Goal: Information Seeking & Learning: Learn about a topic

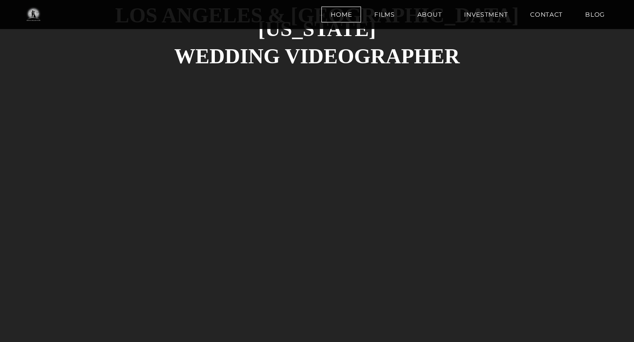
scroll to position [326, 0]
click at [384, 16] on link "Films" at bounding box center [384, 15] width 39 height 16
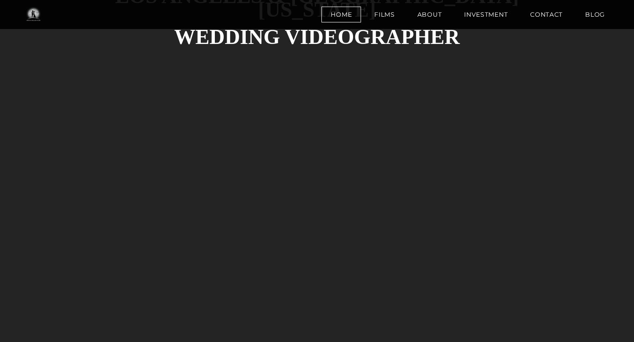
scroll to position [350, 0]
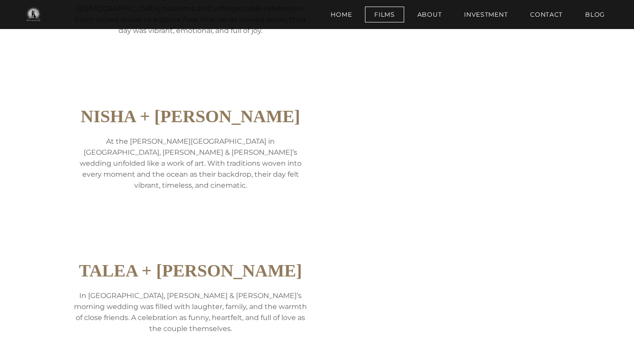
scroll to position [1025, 0]
click at [458, 213] on div "Nisha + Brian ​At the Adamson House in Malibu, Nisha & Brian’s wedding unfolded…" at bounding box center [317, 161] width 528 height 155
click at [500, 219] on div "Nisha + Brian ​At the Adamson House in Malibu, Nisha & Brian’s wedding unfolded…" at bounding box center [317, 161] width 528 height 155
click at [465, 219] on div "Nisha + Brian ​At the Adamson House in Malibu, Nisha & Brian’s wedding unfolded…" at bounding box center [317, 161] width 528 height 155
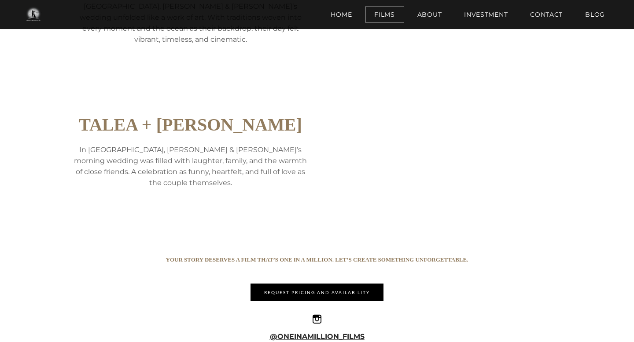
scroll to position [1173, 0]
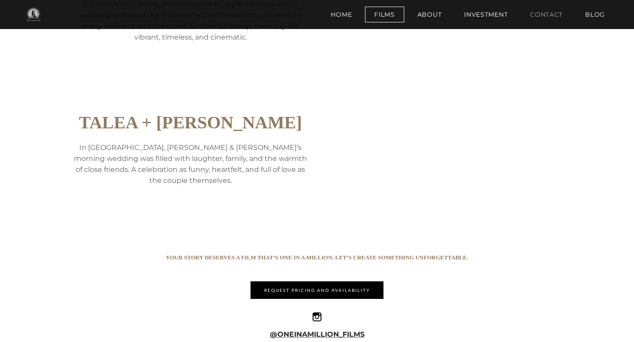
click at [549, 18] on link "Contact" at bounding box center [546, 15] width 51 height 16
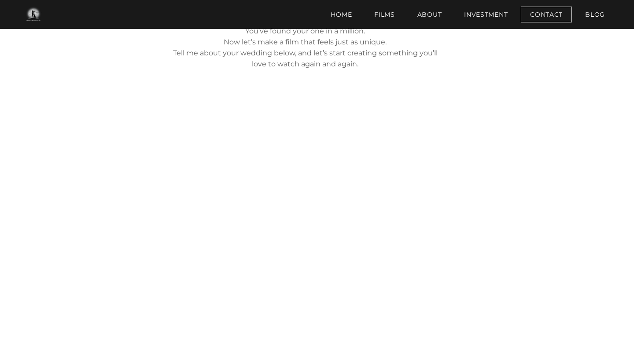
scroll to position [290, 0]
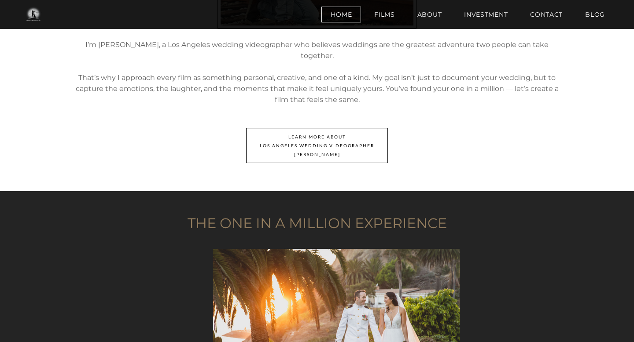
scroll to position [1279, 0]
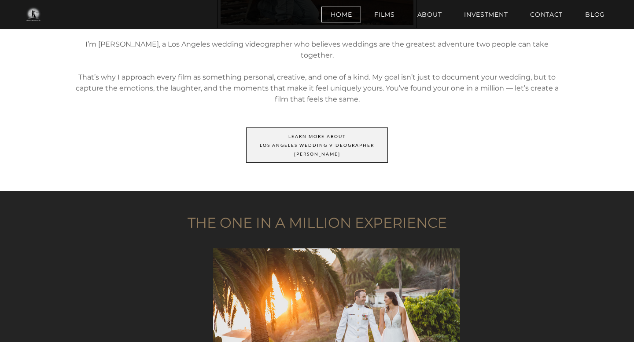
click at [354, 128] on span "LEARN MORE ABOut ​ Los Angeles ​Wedding videographer ​ Jaime" at bounding box center [317, 145] width 141 height 34
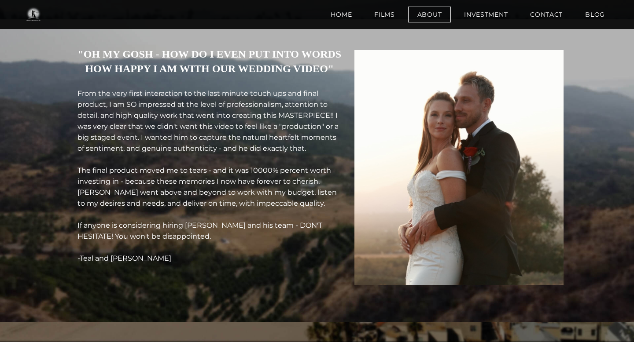
scroll to position [1841, 0]
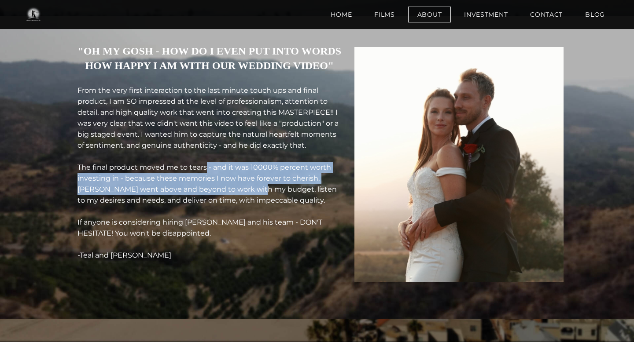
drag, startPoint x: 216, startPoint y: 196, endPoint x: 274, endPoint y: 218, distance: 62.0
click at [274, 218] on font "From the very first interaction to the last minute touch ups and final product,…" at bounding box center [207, 172] width 261 height 173
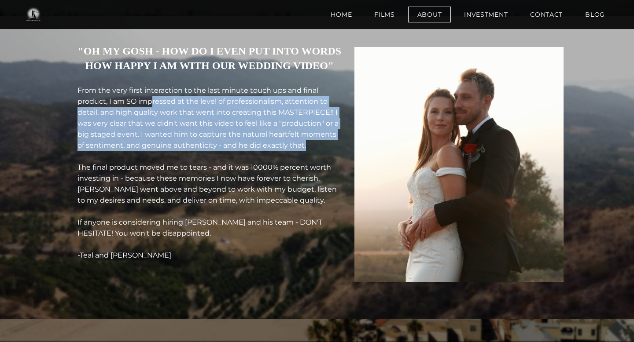
drag, startPoint x: 163, startPoint y: 118, endPoint x: 284, endPoint y: 172, distance: 132.3
click at [284, 172] on div "From the very first interaction to the last minute touch ups and final product,…" at bounding box center [209, 173] width 264 height 176
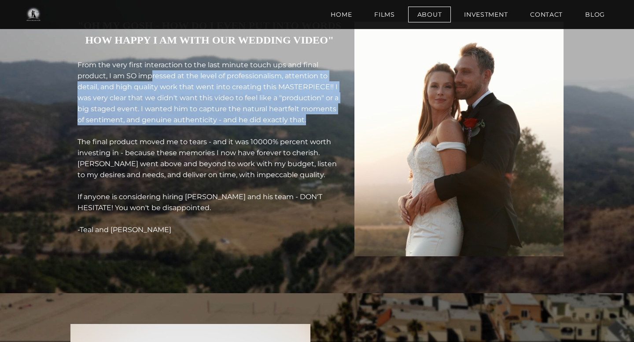
scroll to position [1872, 0]
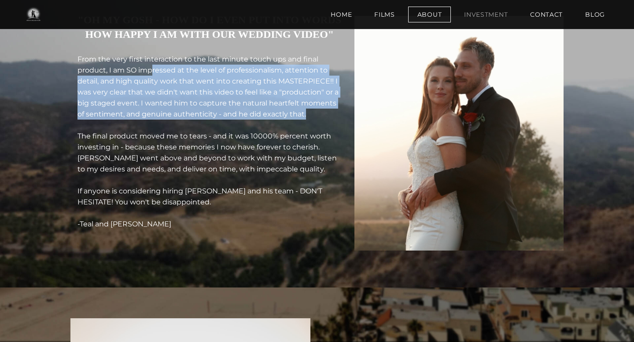
click at [492, 16] on link "Investment" at bounding box center [486, 15] width 62 height 16
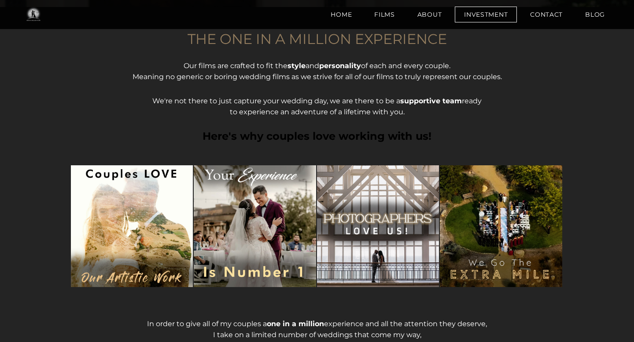
scroll to position [231, 0]
click at [393, 136] on font "Here's why couples love working with us!" at bounding box center [316, 135] width 229 height 13
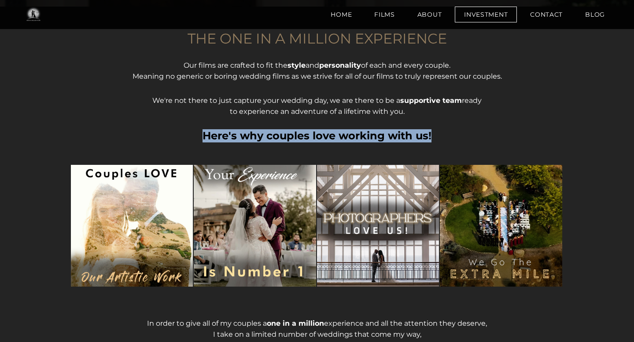
click at [453, 129] on div "THE ONE IN A MILLION EXPERIENCE Our films are crafted to fit the style and pers…" at bounding box center [316, 192] width 493 height 318
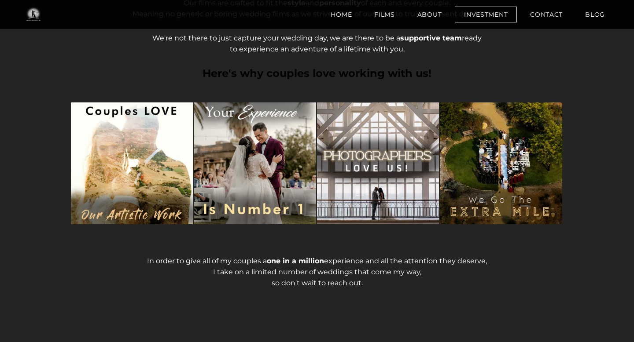
scroll to position [293, 0]
click at [135, 180] on img at bounding box center [132, 164] width 122 height 122
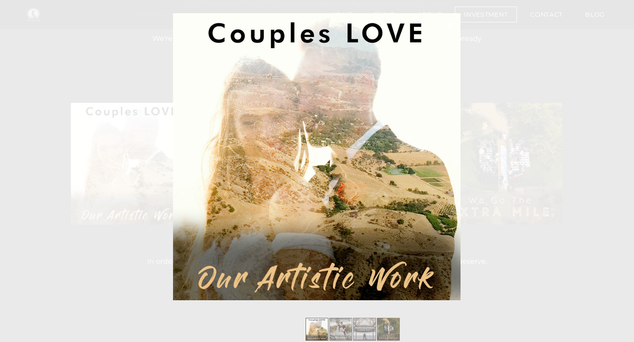
click at [551, 195] on div at bounding box center [317, 171] width 634 height 342
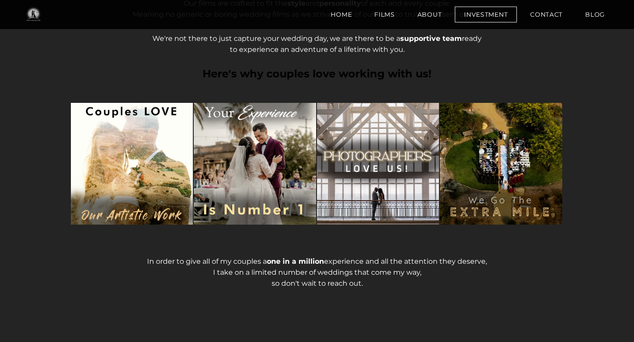
click at [273, 166] on img at bounding box center [255, 164] width 122 height 122
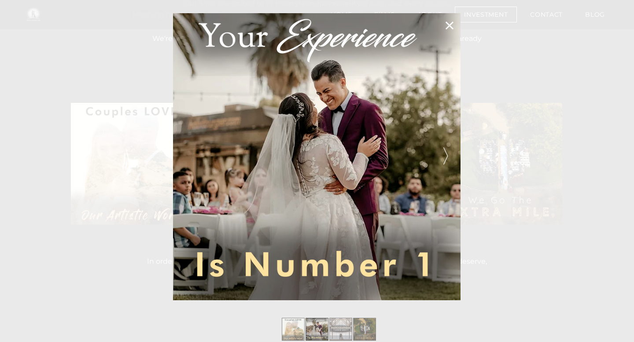
click at [445, 158] on span at bounding box center [446, 157] width 20 height 16
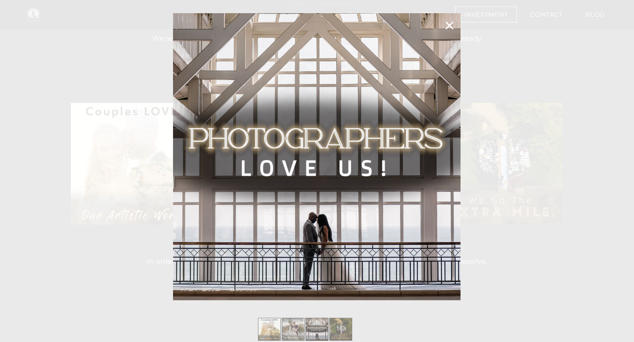
click at [445, 158] on span at bounding box center [446, 157] width 20 height 16
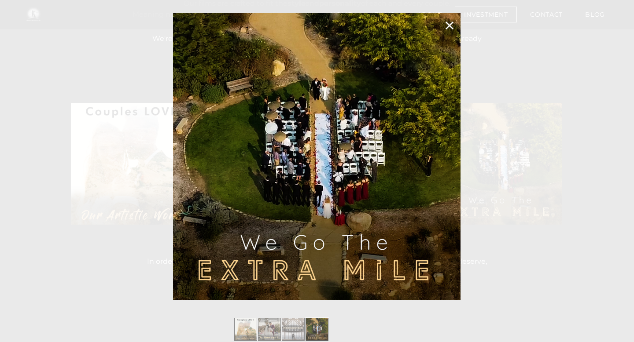
click at [535, 214] on div at bounding box center [317, 171] width 634 height 342
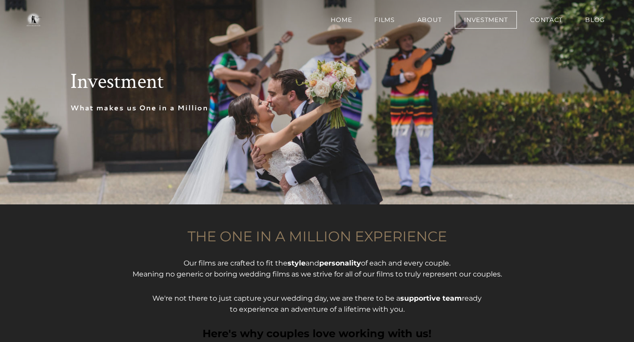
scroll to position [0, 0]
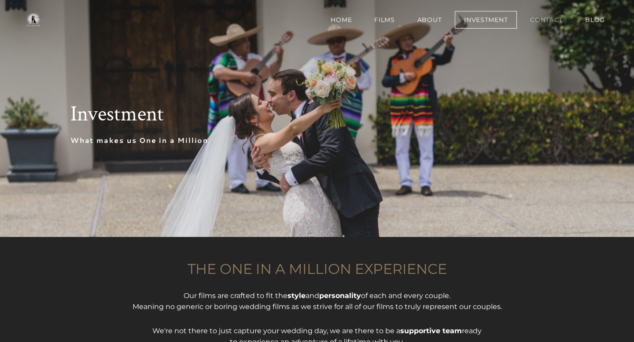
click at [545, 20] on link "Contact" at bounding box center [546, 20] width 51 height 18
